Goal: Information Seeking & Learning: Learn about a topic

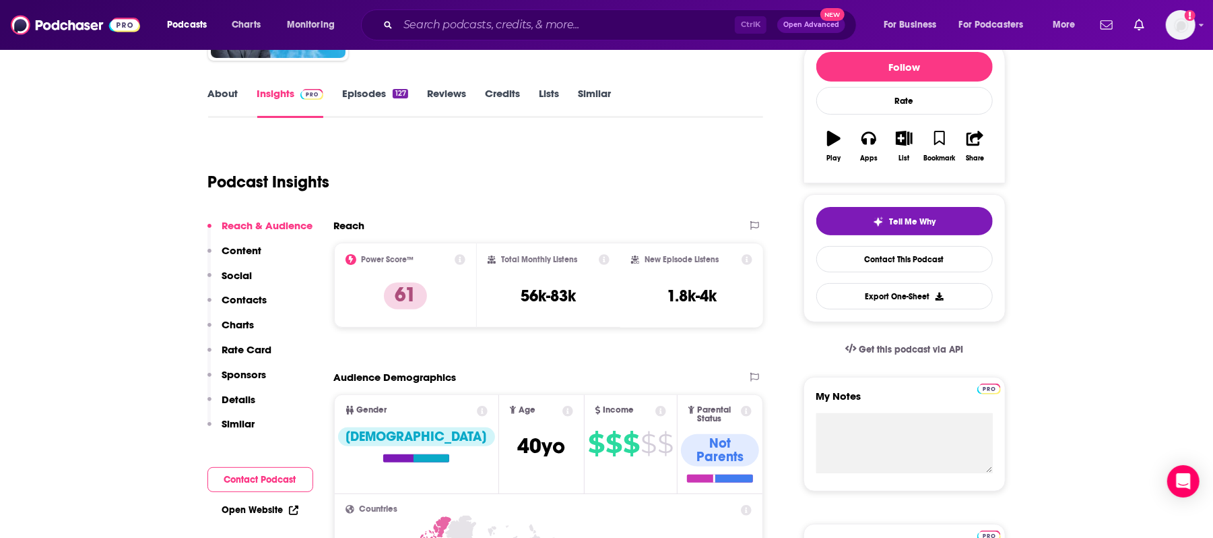
scroll to position [179, 0]
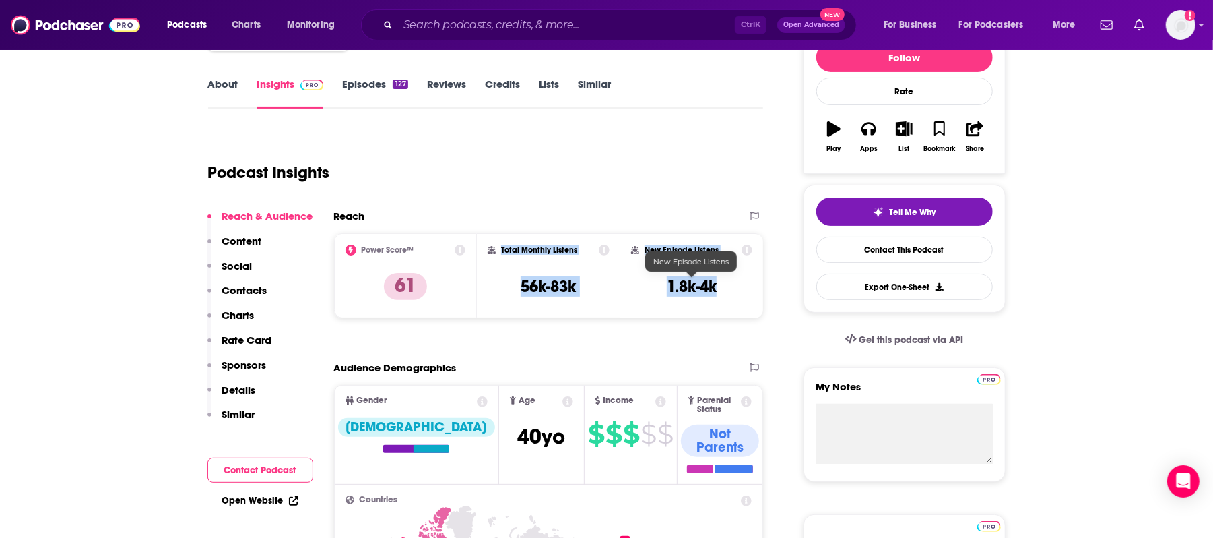
drag, startPoint x: 502, startPoint y: 249, endPoint x: 517, endPoint y: 370, distance: 122.9
click at [723, 289] on div "Power Score™ 61 Total Monthly Listens 56k-83k New Episode Listens 1.8k-4k" at bounding box center [549, 275] width 430 height 85
copy div "Total Monthly Listens 56k-83k New Episode Listens 1.8k-4k"
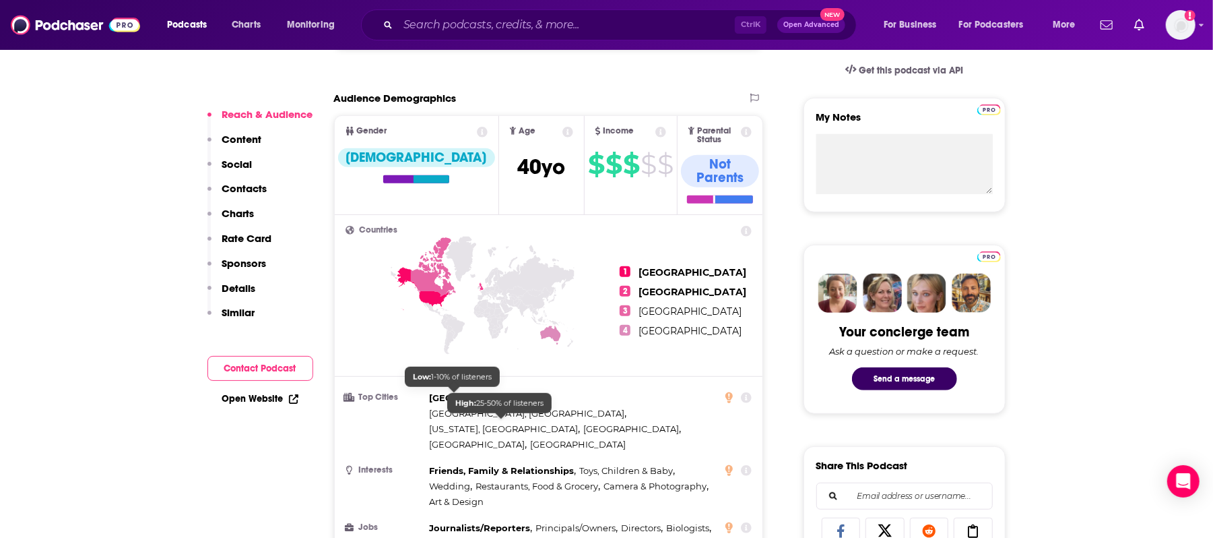
scroll to position [539, 0]
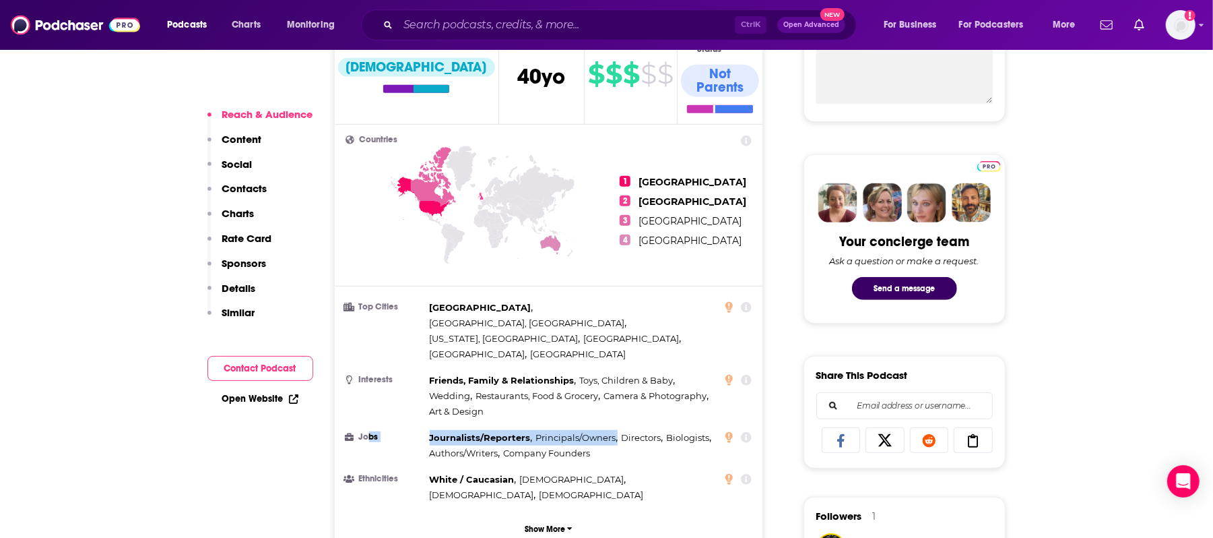
drag, startPoint x: 621, startPoint y: 405, endPoint x: 366, endPoint y: 391, distance: 255.0
click at [366, 430] on li "Jobs Journalists/Reporters , Principals/Owners , Directors , Biologists , Autho…" at bounding box center [549, 445] width 407 height 31
click at [573, 447] on span "Company Founders" at bounding box center [546, 452] width 87 height 11
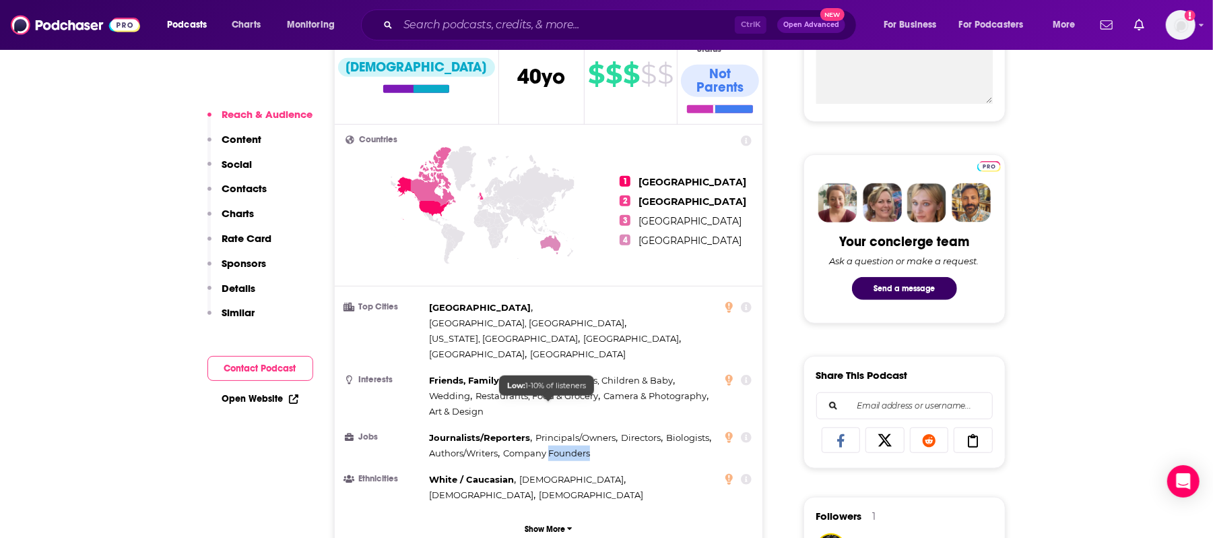
click at [573, 447] on span "Company Founders" at bounding box center [546, 452] width 87 height 11
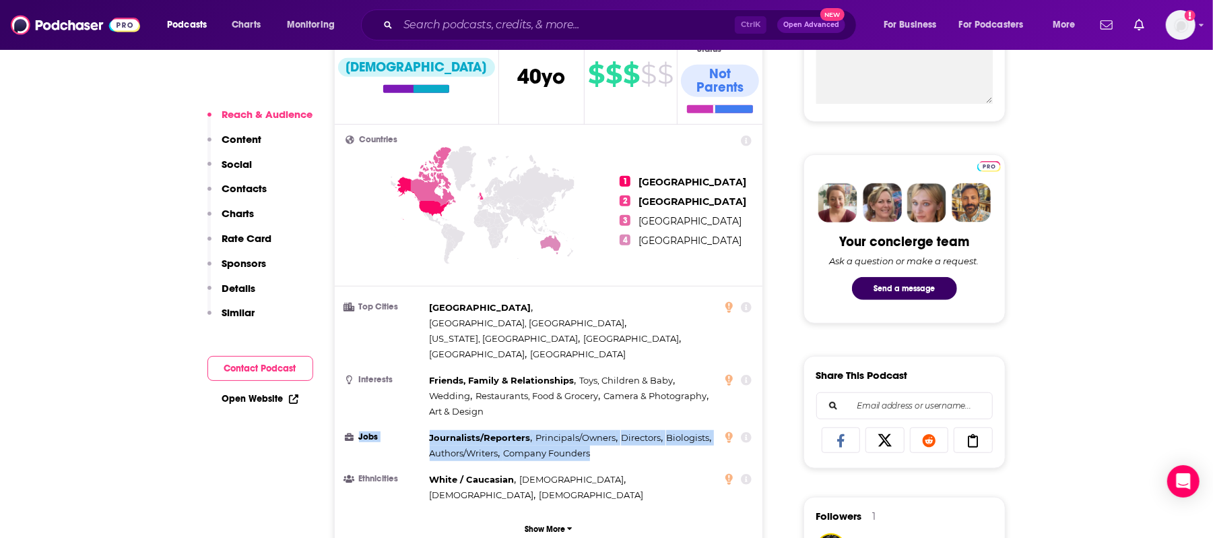
drag, startPoint x: 421, startPoint y: 387, endPoint x: 598, endPoint y: 405, distance: 178.1
click at [598, 430] on li "Jobs Journalists/Reporters , Principals/Owners , Directors , Biologists , Autho…" at bounding box center [549, 445] width 407 height 31
copy li "Jobs Journalists/Reporters , Principals/Owners , Directors , Biologists , Autho…"
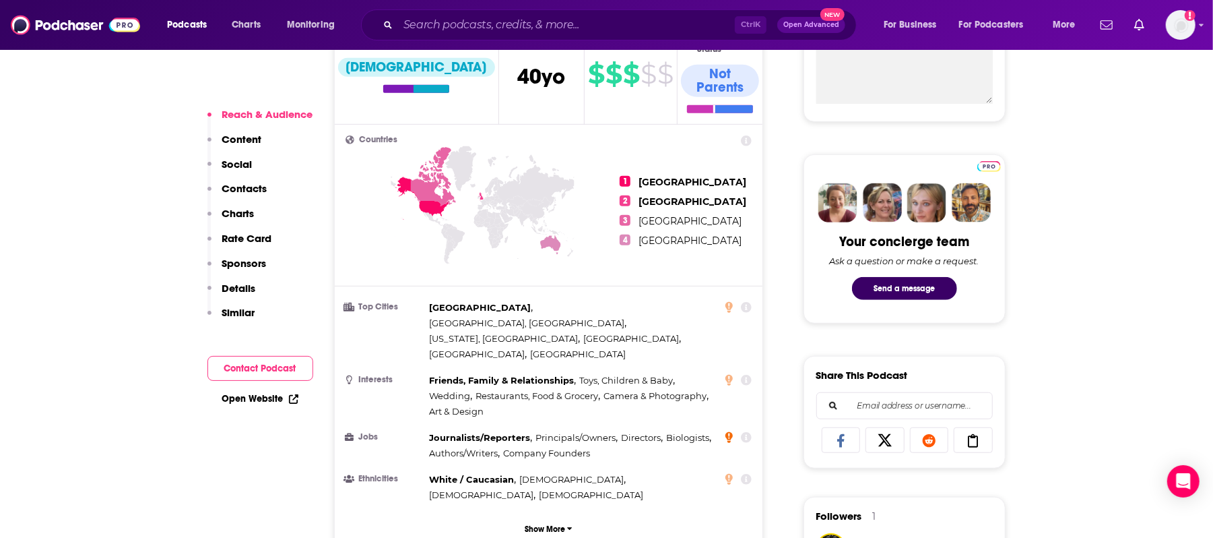
click at [733, 432] on icon at bounding box center [728, 437] width 7 height 11
click at [416, 302] on h3 "Top Cities" at bounding box center [385, 306] width 79 height 9
click at [729, 474] on icon at bounding box center [728, 479] width 7 height 11
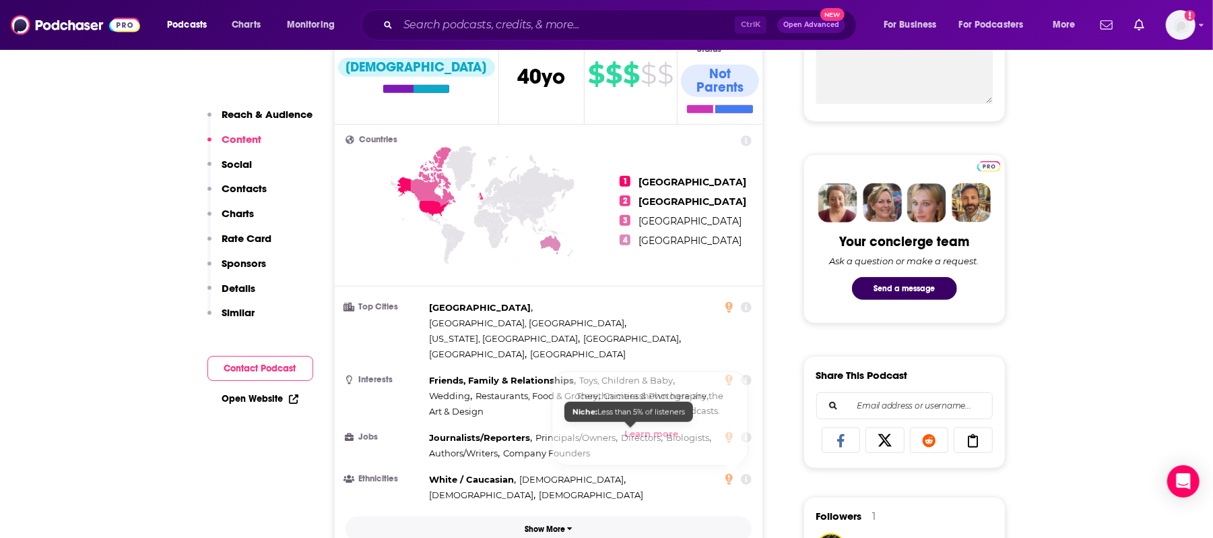
click at [564, 516] on button "Show More" at bounding box center [549, 528] width 407 height 25
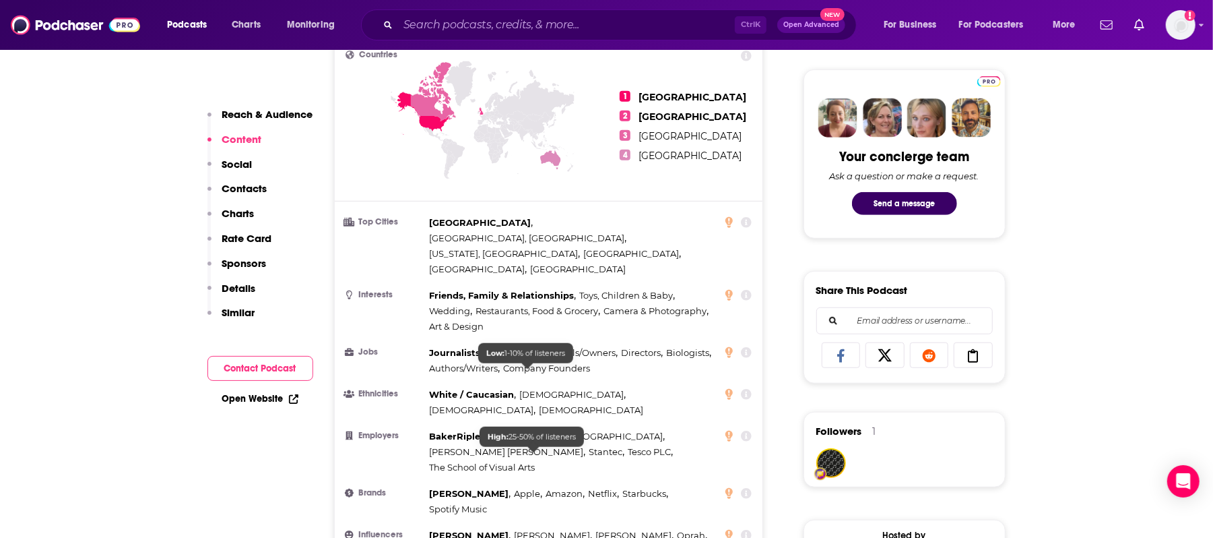
scroll to position [628, 0]
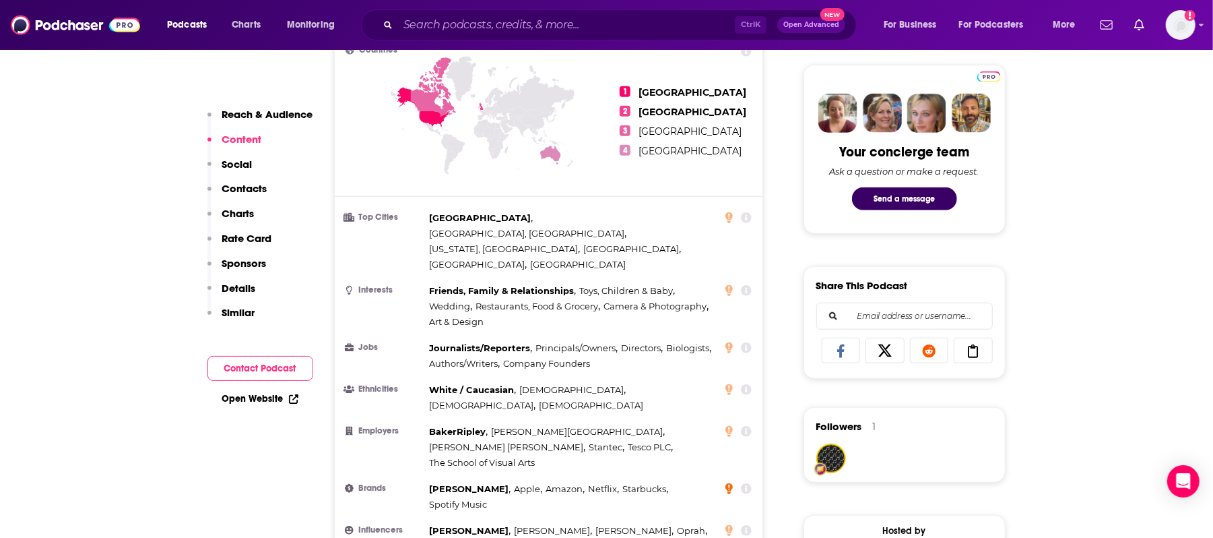
click at [730, 483] on icon at bounding box center [728, 488] width 7 height 11
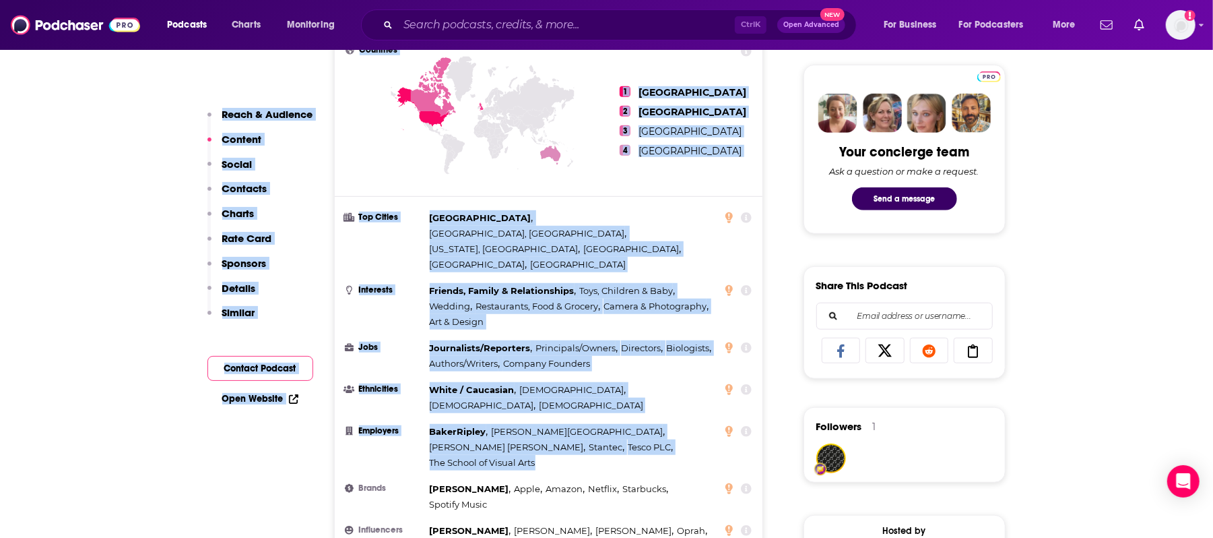
drag, startPoint x: 570, startPoint y: 378, endPoint x: 265, endPoint y: 476, distance: 320.4
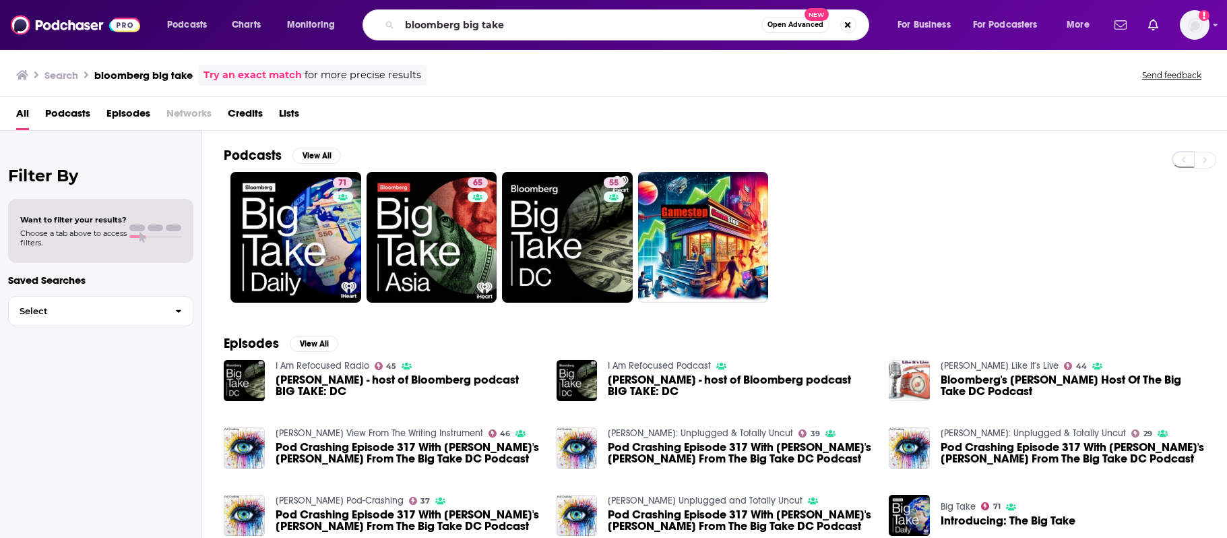
click at [470, 25] on input "bloomberg big take" at bounding box center [580, 25] width 362 height 22
type input "blue sky"
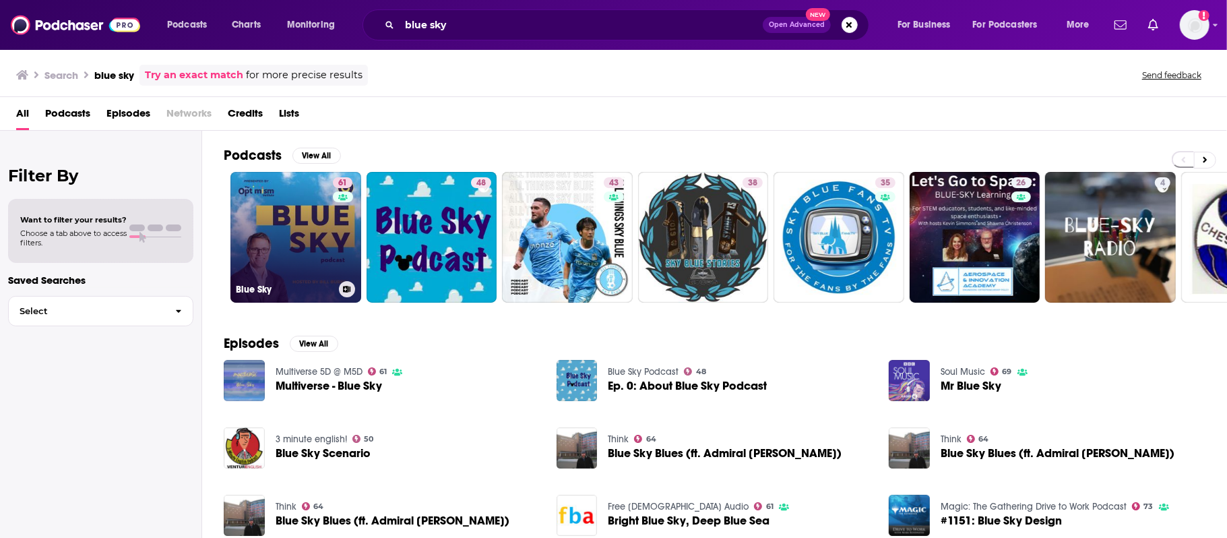
click at [292, 226] on link "61 Blue Sky" at bounding box center [295, 237] width 131 height 131
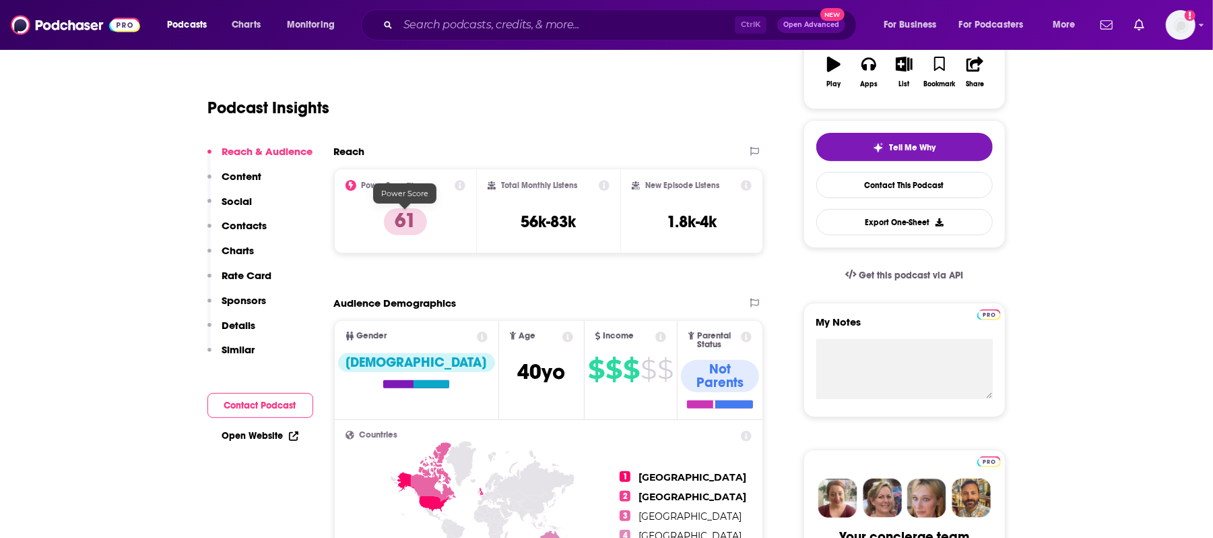
scroll to position [269, 0]
